Goal: Task Accomplishment & Management: Use online tool/utility

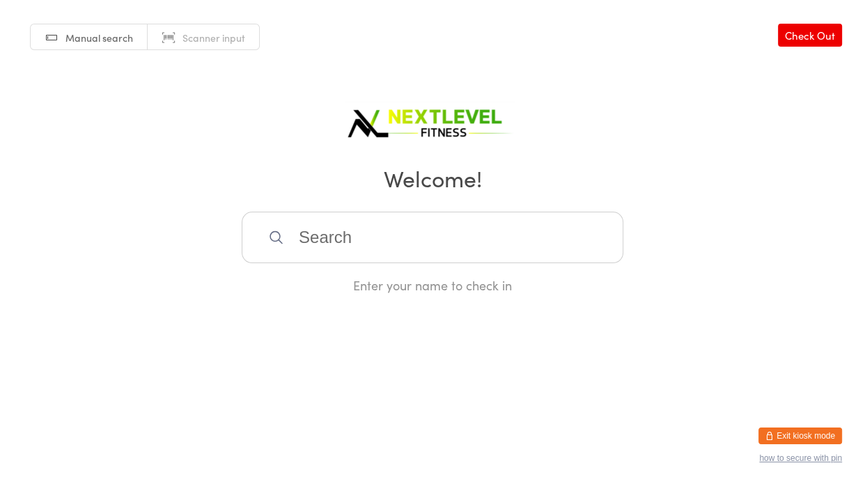
click at [415, 230] on input "search" at bounding box center [433, 238] width 382 height 52
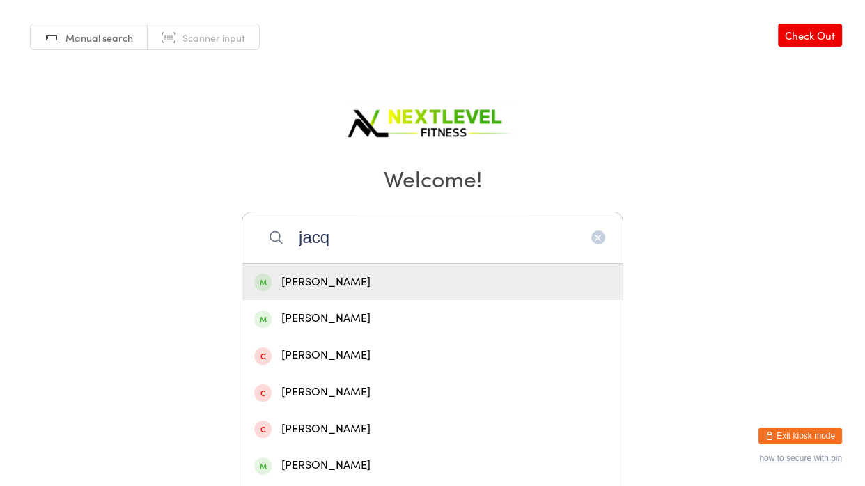
type input "jacq"
click at [318, 287] on div "[PERSON_NAME]" at bounding box center [432, 282] width 357 height 19
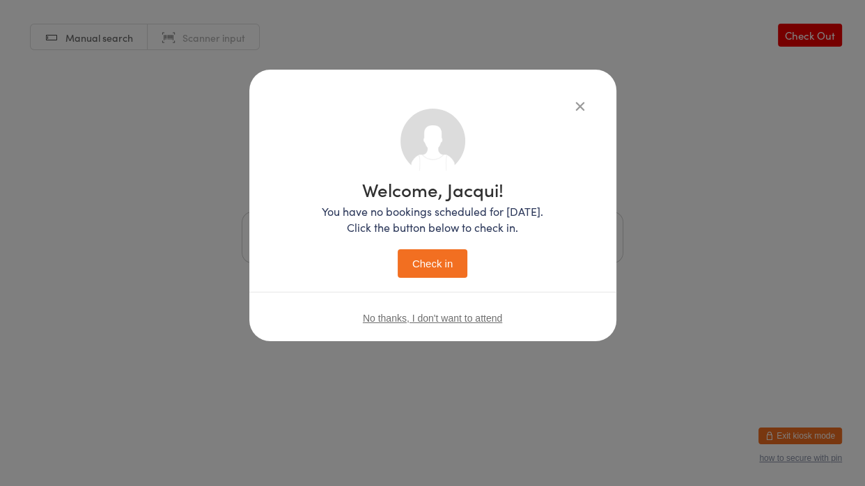
click at [425, 275] on button "Check in" at bounding box center [433, 263] width 70 height 29
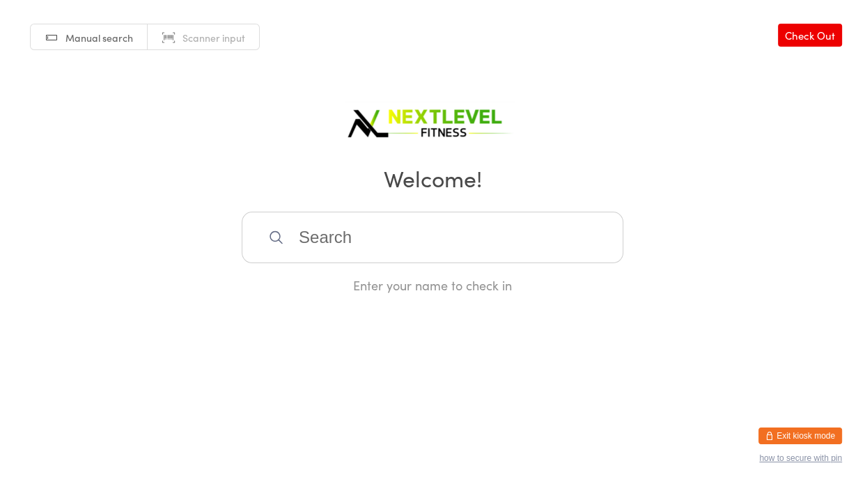
click at [312, 238] on input "search" at bounding box center [433, 238] width 382 height 52
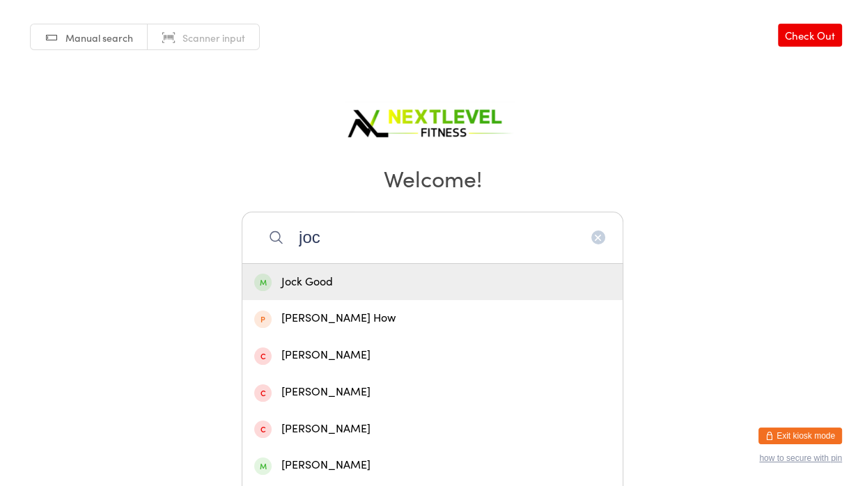
type input "joc"
click at [309, 282] on div "Jock Good" at bounding box center [432, 282] width 357 height 19
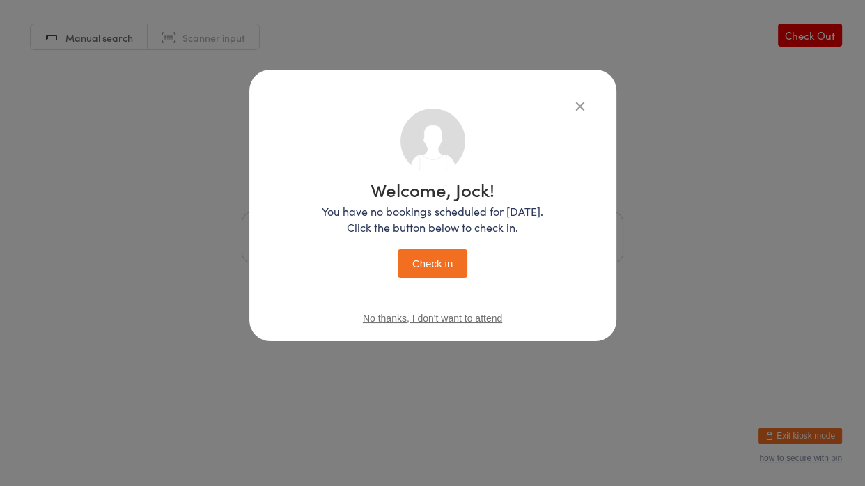
click at [438, 263] on button "Check in" at bounding box center [433, 263] width 70 height 29
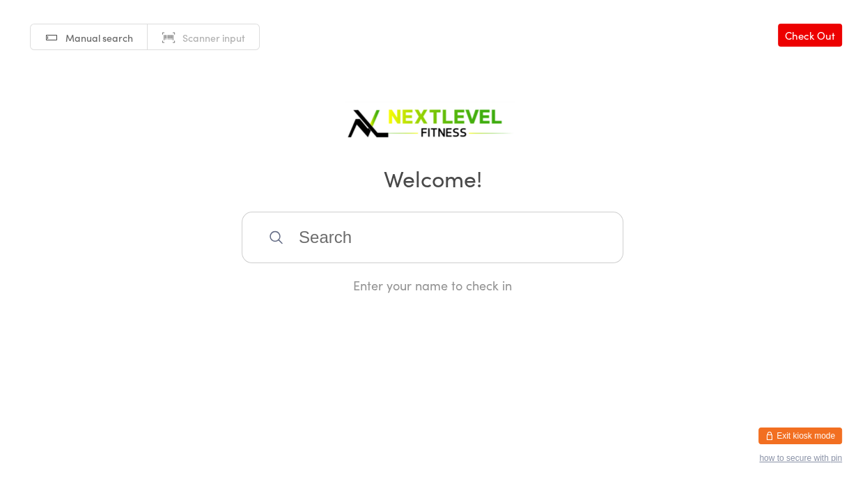
click at [334, 238] on input "search" at bounding box center [433, 238] width 382 height 52
click at [346, 246] on input "search" at bounding box center [433, 238] width 382 height 52
click at [453, 291] on div "Enter your name to check in" at bounding box center [433, 285] width 382 height 17
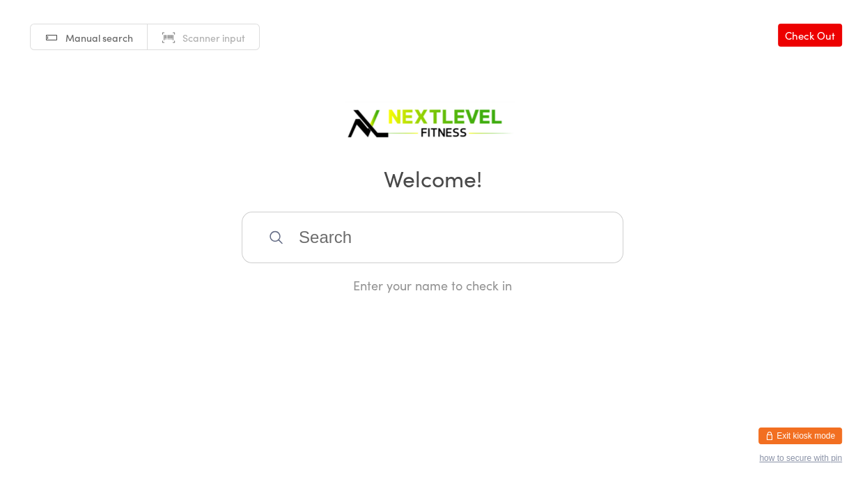
click at [333, 237] on input "search" at bounding box center [433, 238] width 382 height 52
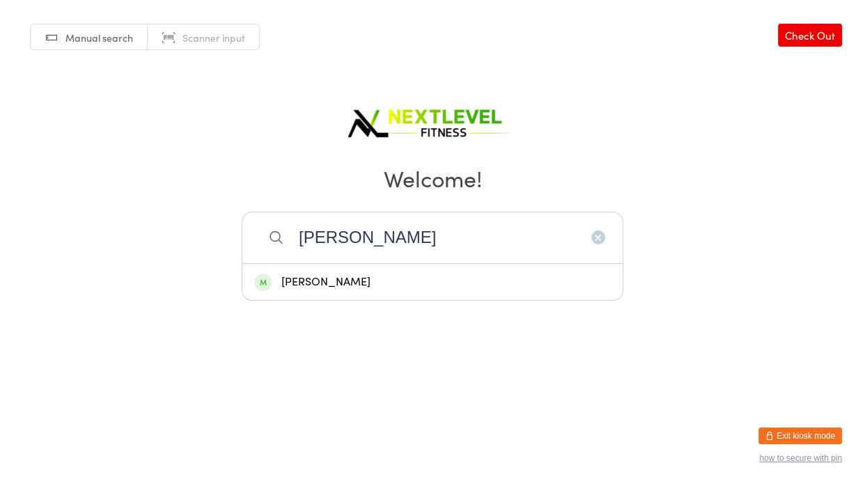
type input "[PERSON_NAME]"
click at [328, 279] on div "[PERSON_NAME]" at bounding box center [432, 282] width 357 height 19
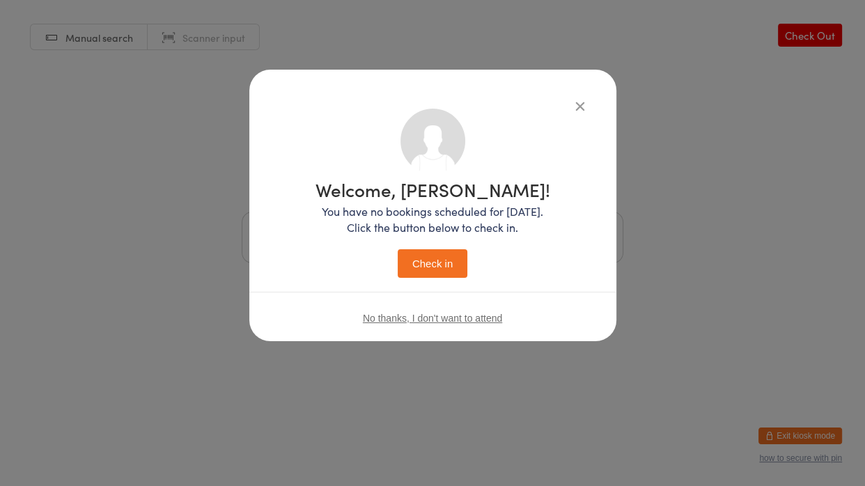
click at [415, 267] on button "Check in" at bounding box center [433, 263] width 70 height 29
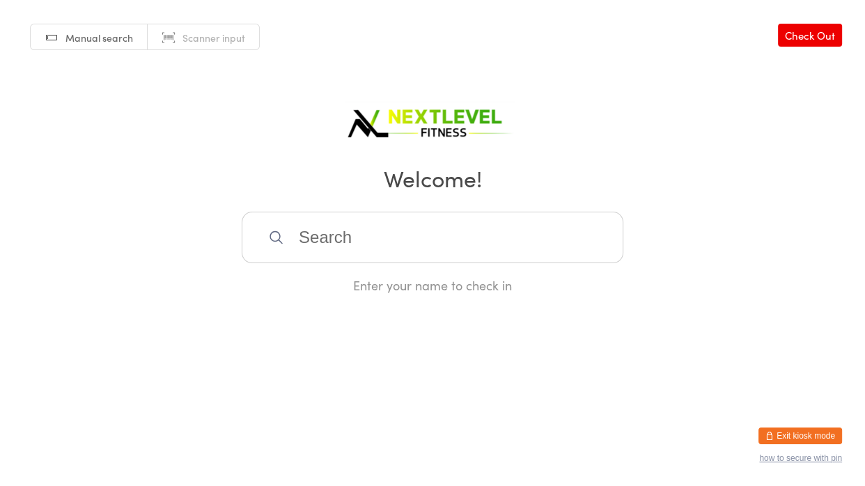
click at [411, 246] on input "search" at bounding box center [433, 238] width 382 height 52
type input "f"
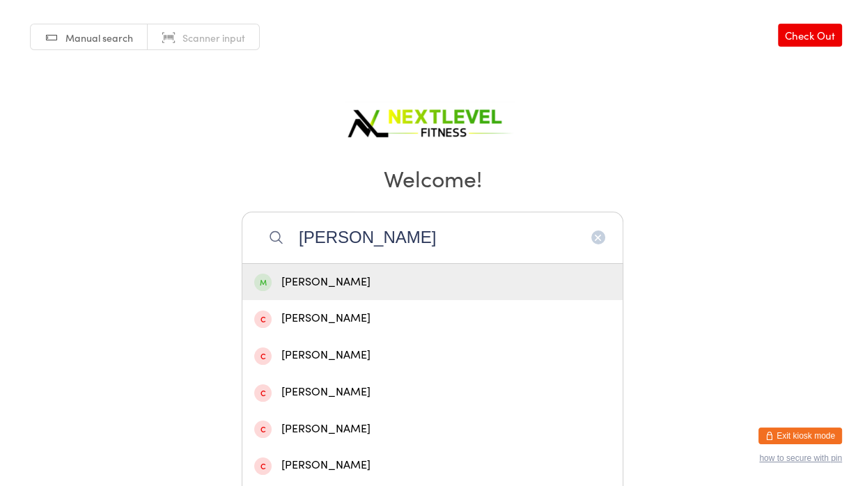
type input "[PERSON_NAME]"
click at [366, 285] on div "[PERSON_NAME]" at bounding box center [432, 282] width 357 height 19
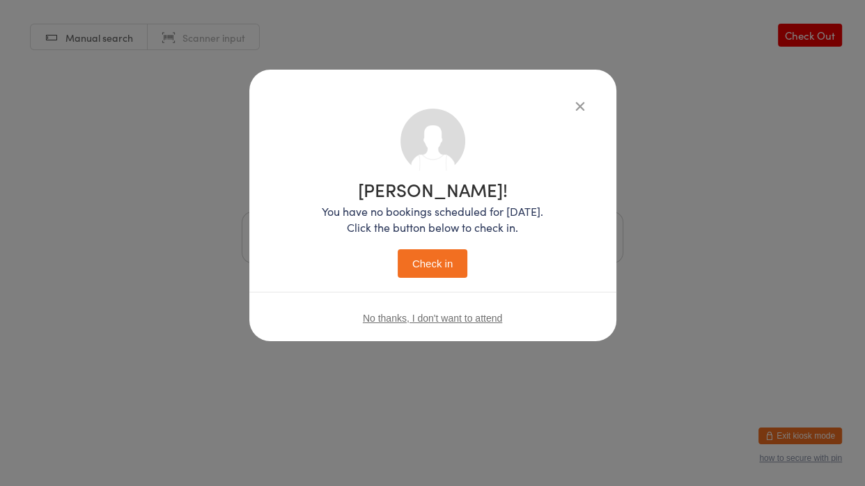
click at [446, 268] on button "Check in" at bounding box center [433, 263] width 70 height 29
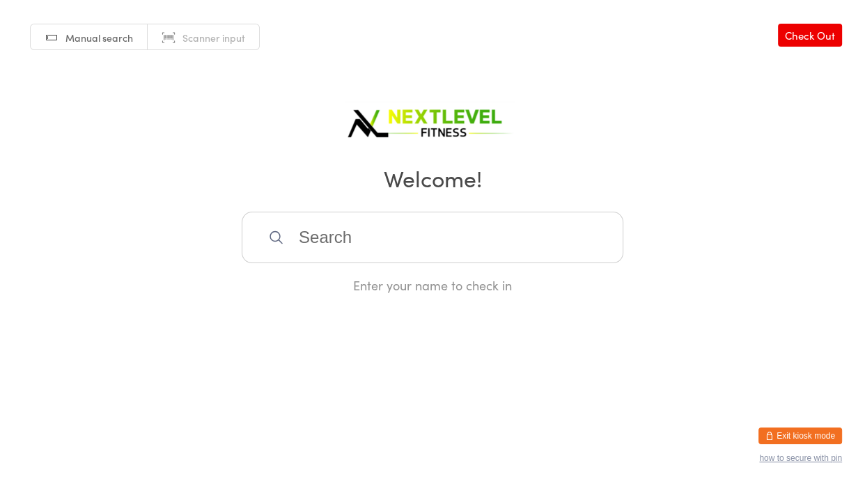
click at [433, 257] on input "search" at bounding box center [433, 238] width 382 height 52
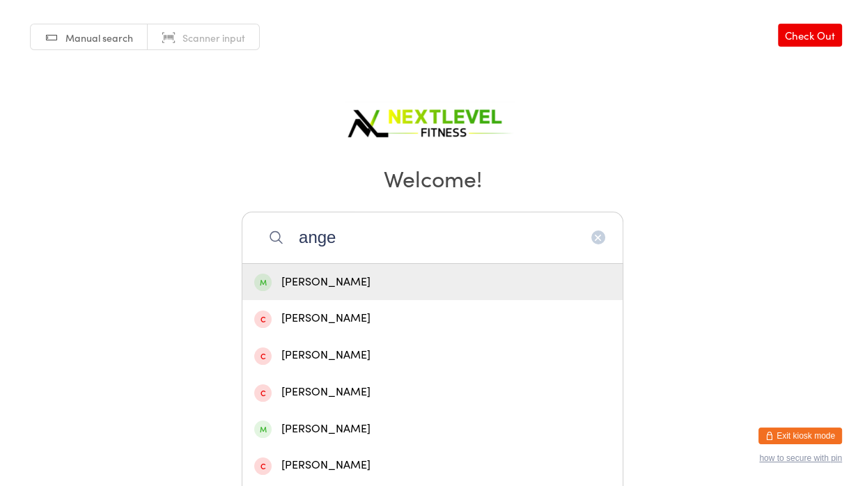
type input "ange"
click at [391, 280] on div "[PERSON_NAME]" at bounding box center [432, 282] width 357 height 19
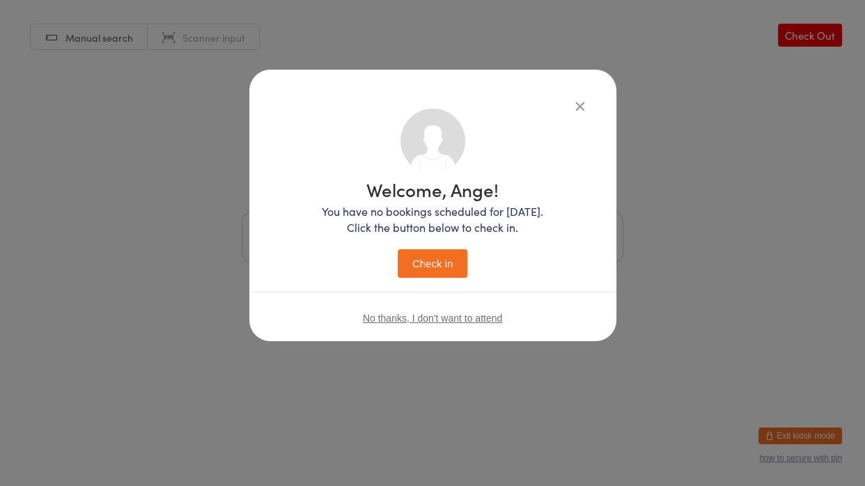
click at [440, 265] on button "Check in" at bounding box center [433, 263] width 70 height 29
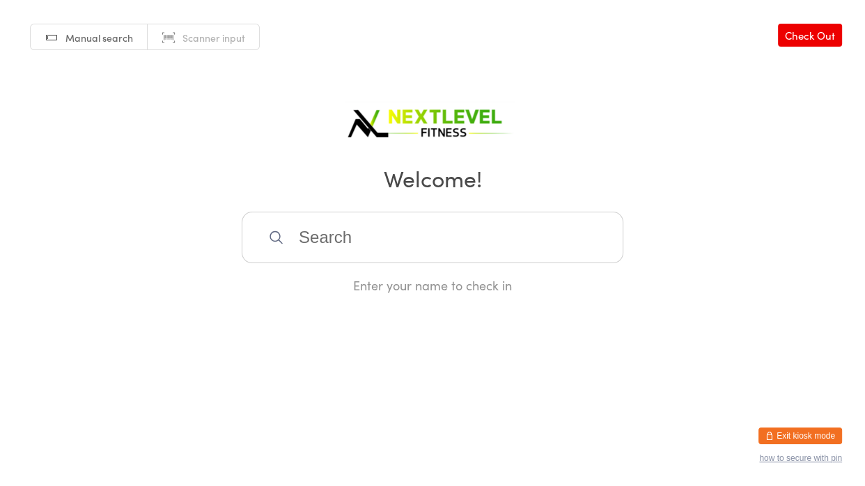
click at [397, 227] on input "search" at bounding box center [433, 238] width 382 height 52
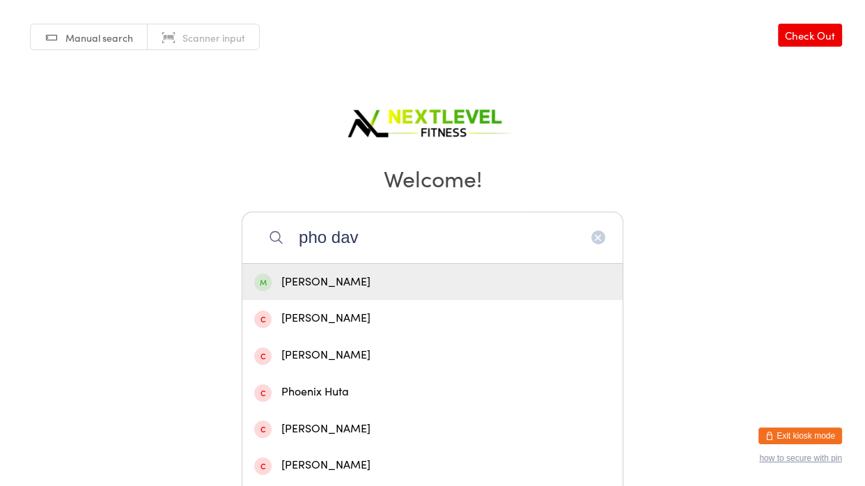
type input "pho dav"
click at [387, 273] on div "[PERSON_NAME]" at bounding box center [432, 282] width 357 height 19
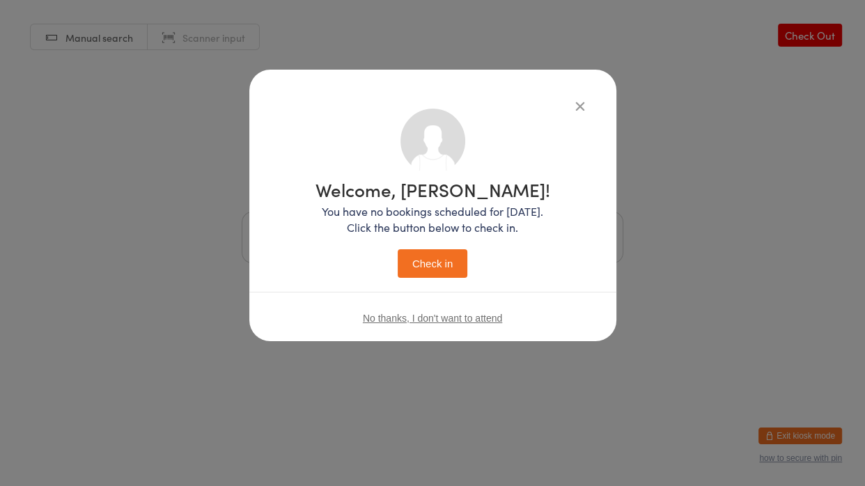
click at [437, 262] on button "Check in" at bounding box center [433, 263] width 70 height 29
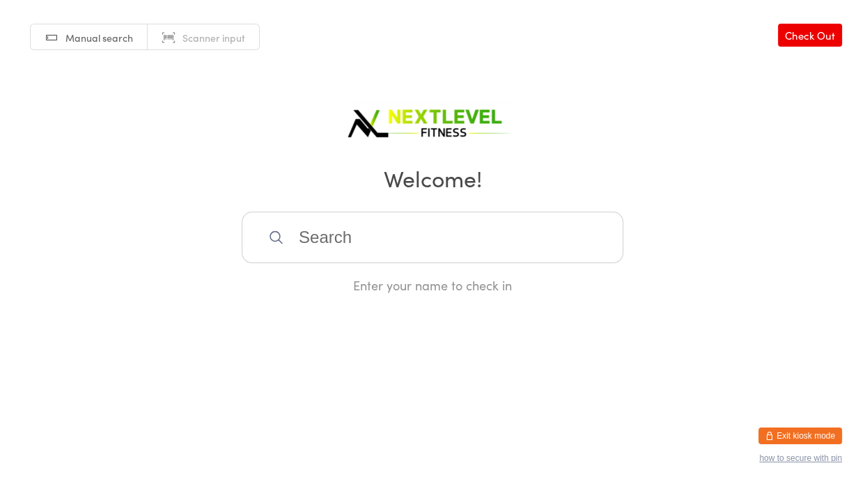
click at [434, 260] on input "search" at bounding box center [433, 238] width 382 height 52
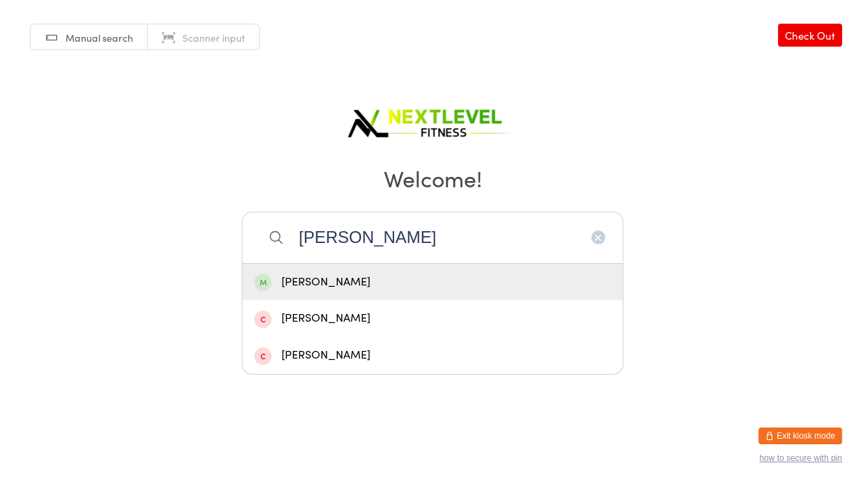
type input "[PERSON_NAME]"
click at [383, 277] on div "[PERSON_NAME]" at bounding box center [432, 282] width 357 height 19
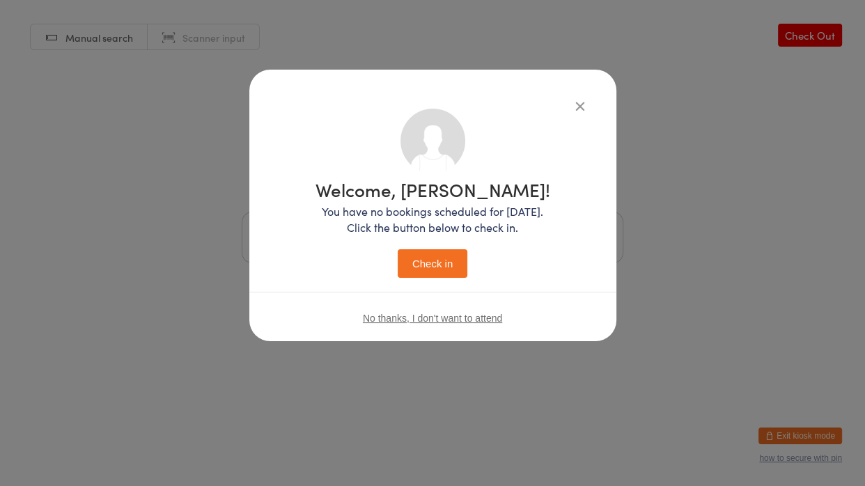
click at [461, 265] on button "Check in" at bounding box center [433, 263] width 70 height 29
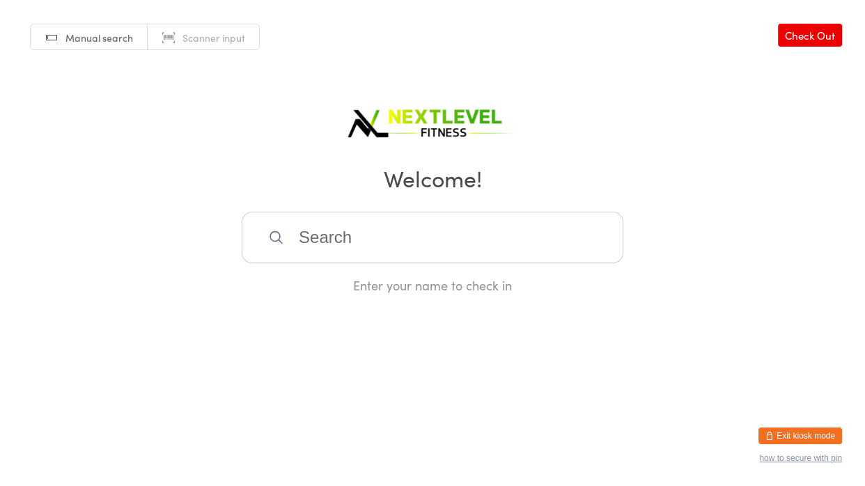
click at [287, 254] on input "search" at bounding box center [433, 238] width 382 height 52
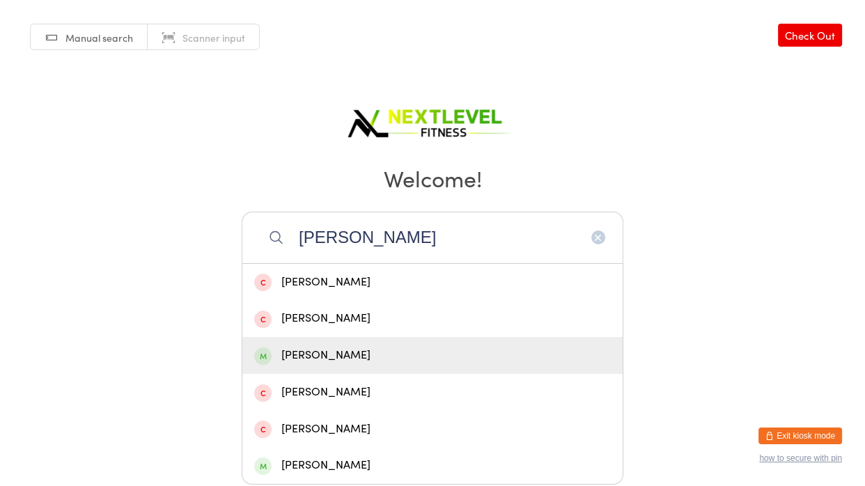
type input "[PERSON_NAME]"
click at [282, 359] on div "[PERSON_NAME]" at bounding box center [432, 355] width 357 height 19
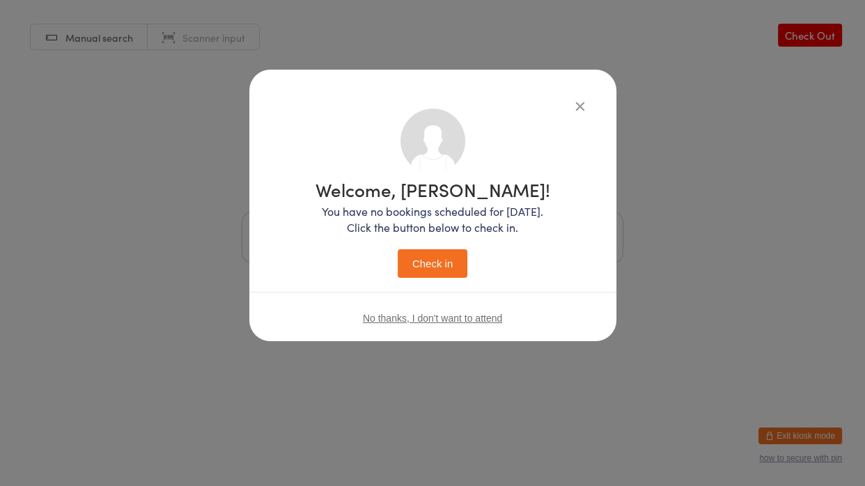
click at [456, 258] on button "Check in" at bounding box center [433, 263] width 70 height 29
